Goal: Navigation & Orientation: Go to known website

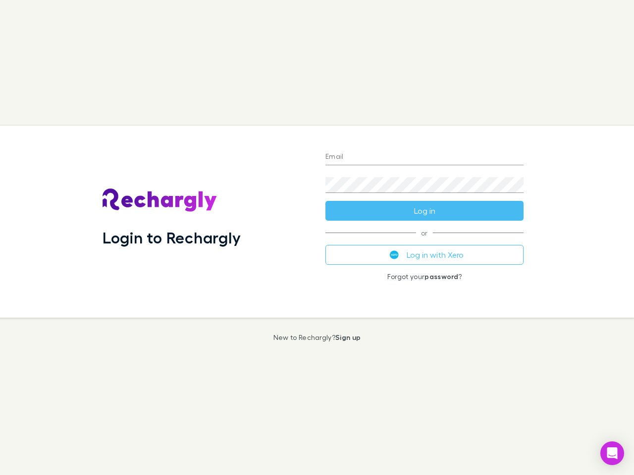
click at [317, 238] on div "Login to Rechargly" at bounding box center [206, 222] width 223 height 192
click at [424, 157] on input "Email" at bounding box center [424, 158] width 198 height 16
click at [424, 211] on button "Log in" at bounding box center [424, 211] width 198 height 20
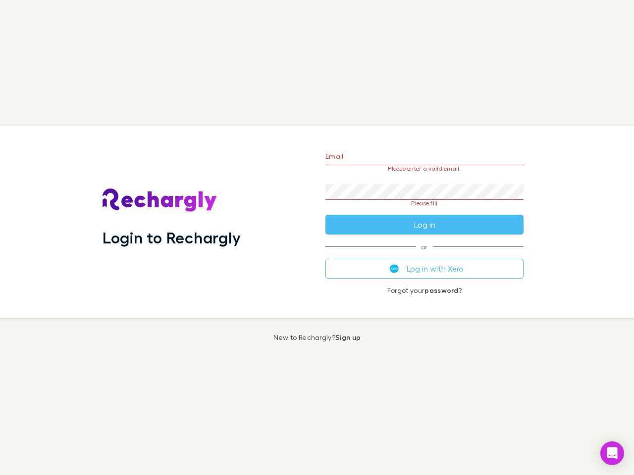
click at [424, 255] on div "Email Please enter a valid email. Password Please fill Log in or Log in with Xe…" at bounding box center [424, 222] width 214 height 192
click at [612, 454] on icon "Open Intercom Messenger" at bounding box center [612, 454] width 10 height 12
